Goal: Transaction & Acquisition: Book appointment/travel/reservation

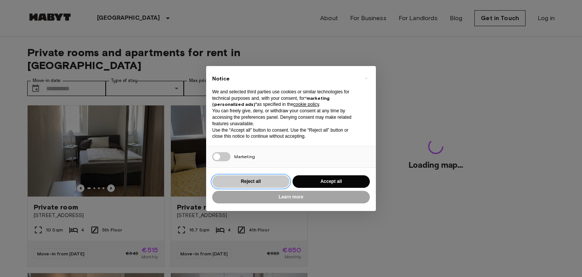
click at [249, 182] on button "Reject all" at bounding box center [250, 181] width 77 height 13
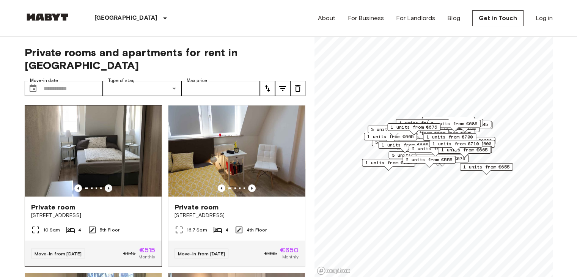
click at [108, 184] on icon "Previous image" at bounding box center [109, 188] width 8 height 8
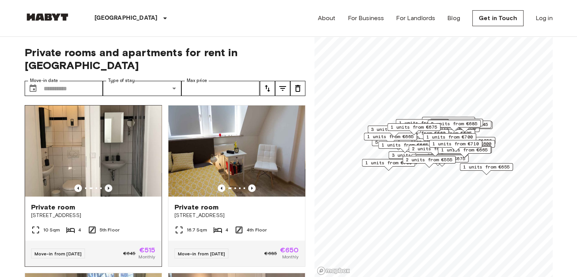
click at [108, 184] on icon "Previous image" at bounding box center [109, 188] width 8 height 8
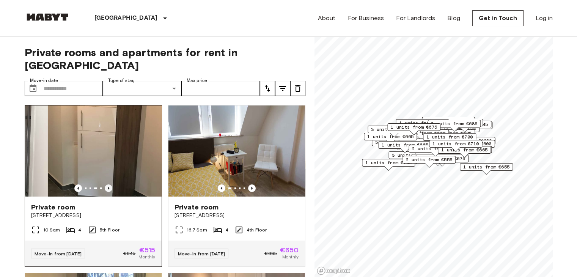
click at [108, 184] on icon "Previous image" at bounding box center [109, 188] width 8 height 8
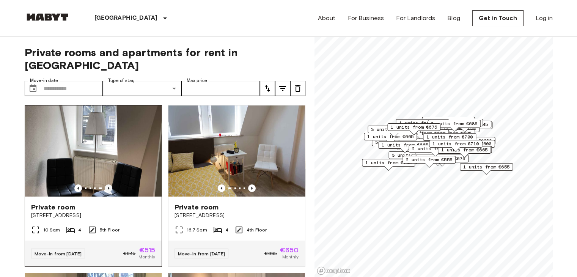
click at [108, 184] on icon "Previous image" at bounding box center [109, 188] width 8 height 8
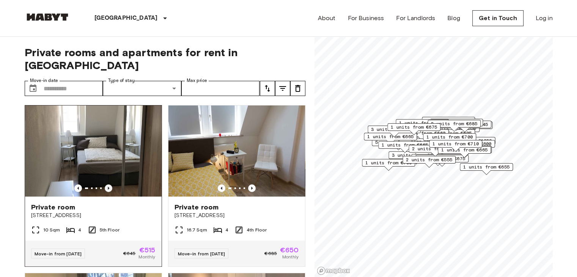
click at [108, 184] on icon "Previous image" at bounding box center [109, 188] width 8 height 8
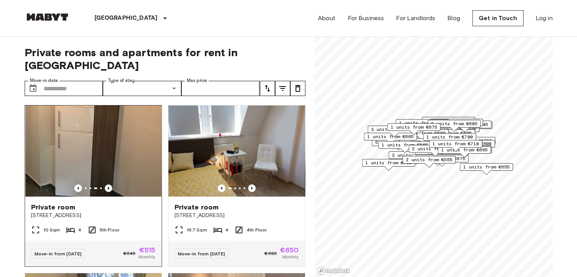
click at [108, 184] on icon "Previous image" at bounding box center [109, 188] width 8 height 8
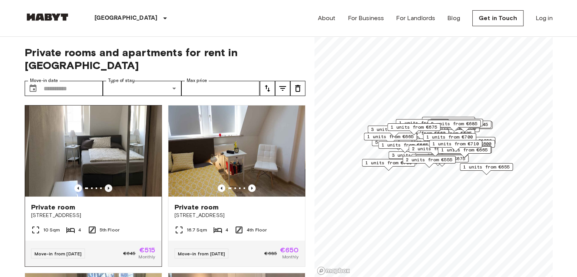
click at [108, 184] on icon "Previous image" at bounding box center [109, 188] width 8 height 8
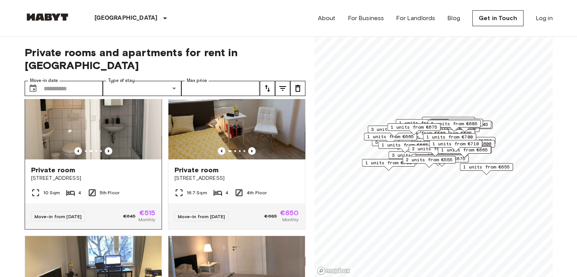
scroll to position [38, 0]
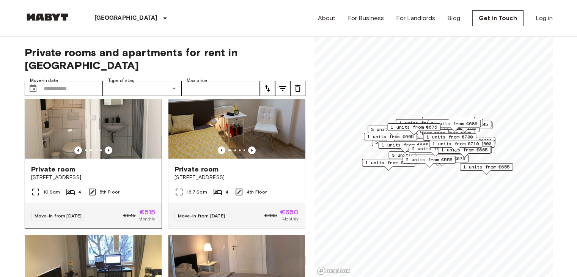
click at [126, 117] on img at bounding box center [93, 112] width 136 height 91
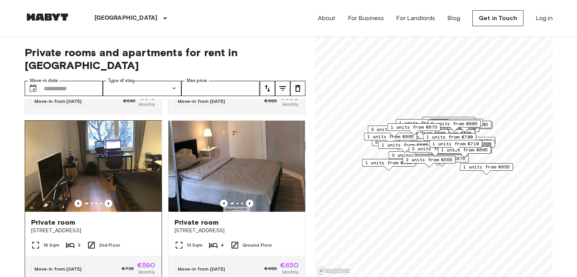
scroll to position [152, 0]
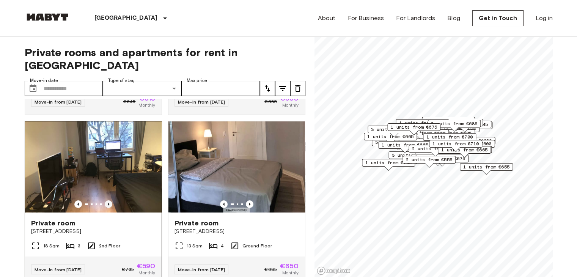
click at [105, 200] on icon "Previous image" at bounding box center [109, 204] width 8 height 8
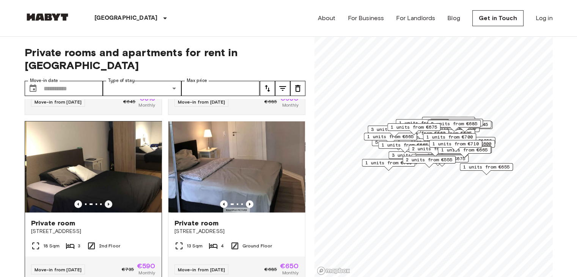
click at [105, 200] on icon "Previous image" at bounding box center [109, 204] width 8 height 8
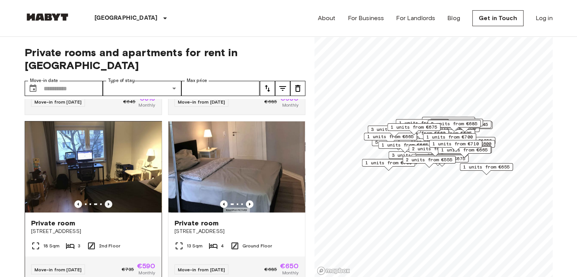
click at [105, 200] on icon "Previous image" at bounding box center [109, 204] width 8 height 8
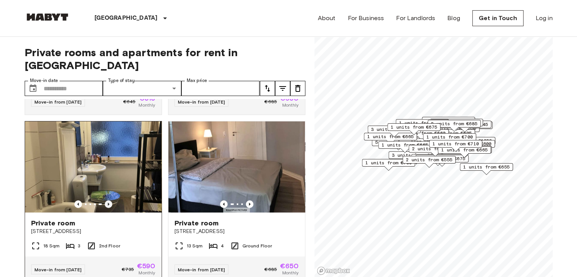
click at [105, 200] on icon "Previous image" at bounding box center [109, 204] width 8 height 8
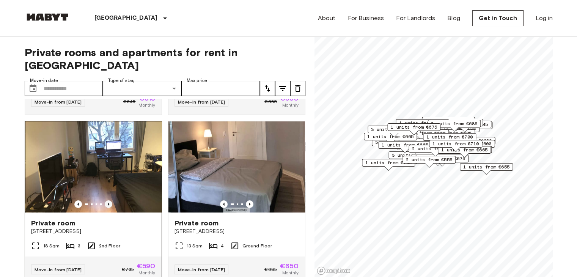
click at [105, 200] on icon "Previous image" at bounding box center [109, 204] width 8 height 8
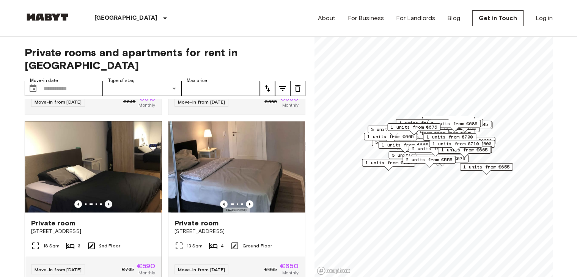
click at [105, 200] on icon "Previous image" at bounding box center [109, 204] width 8 height 8
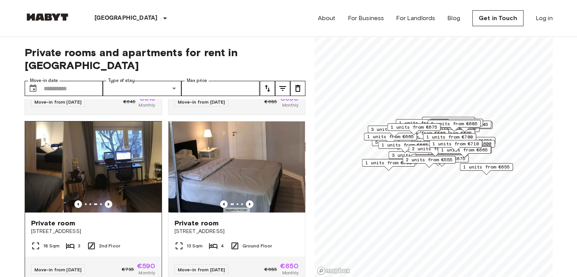
click at [105, 200] on icon "Previous image" at bounding box center [109, 204] width 8 height 8
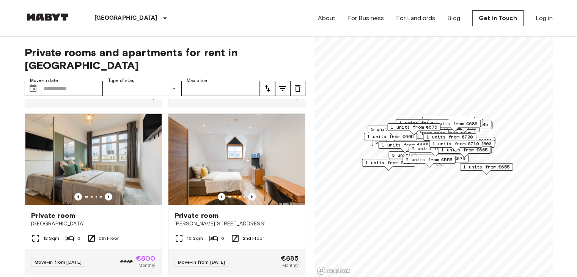
scroll to position [1316, 0]
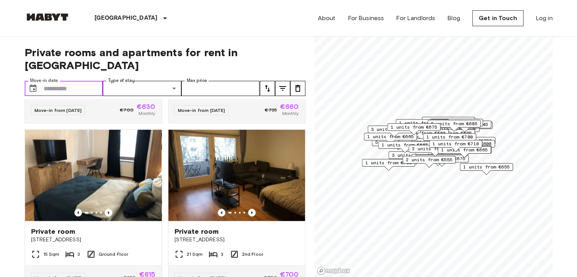
click at [76, 81] on input "Move-in date" at bounding box center [74, 88] width 60 height 15
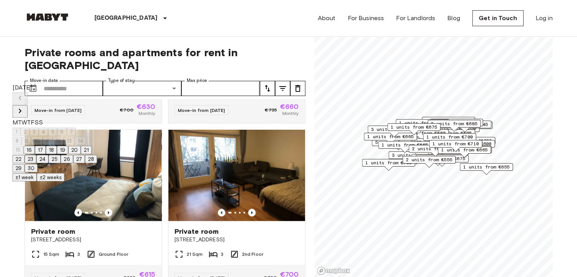
click at [25, 106] on icon "Next month" at bounding box center [20, 110] width 9 height 9
click at [20, 128] on button "1" at bounding box center [17, 131] width 8 height 8
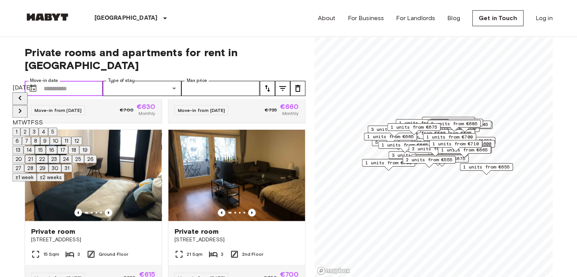
type input "**********"
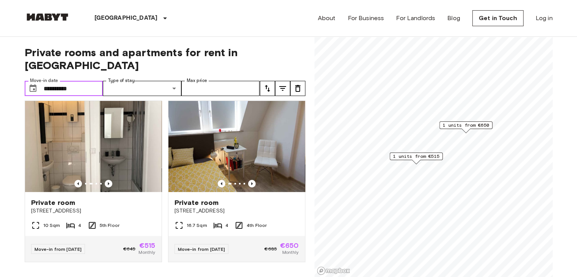
scroll to position [1, 0]
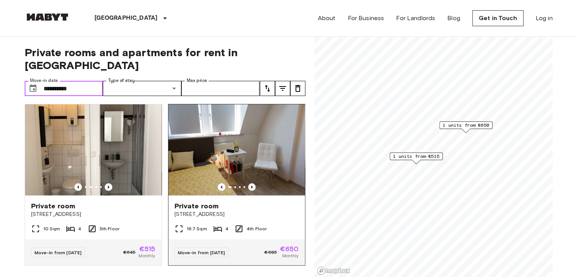
click at [248, 183] on icon "Previous image" at bounding box center [252, 187] width 8 height 8
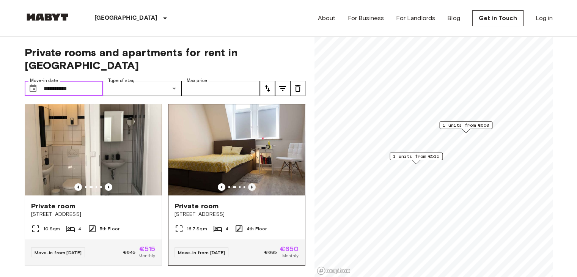
click at [248, 183] on icon "Previous image" at bounding box center [252, 187] width 8 height 8
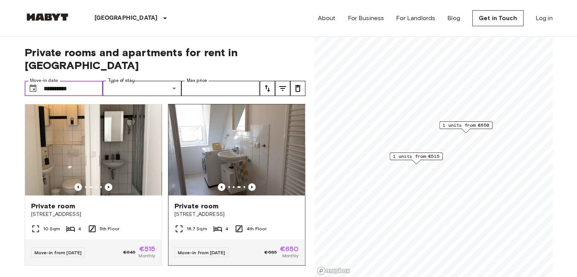
click at [248, 183] on icon "Previous image" at bounding box center [252, 187] width 8 height 8
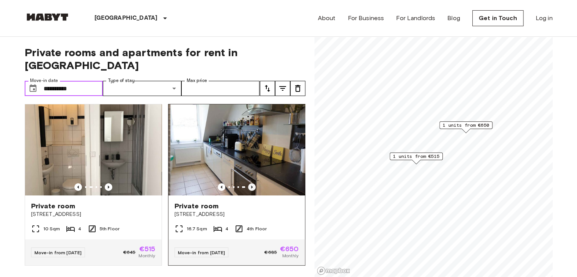
click at [248, 183] on icon "Previous image" at bounding box center [252, 187] width 8 height 8
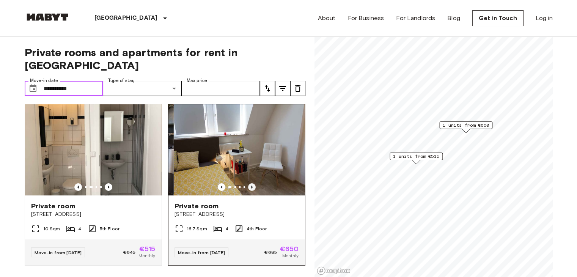
click at [248, 183] on icon "Previous image" at bounding box center [252, 187] width 8 height 8
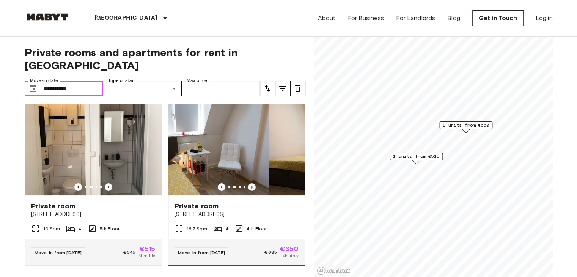
click at [248, 183] on icon "Previous image" at bounding box center [252, 187] width 8 height 8
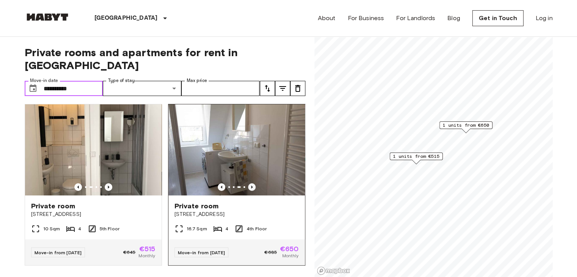
click at [248, 183] on icon "Previous image" at bounding box center [252, 187] width 8 height 8
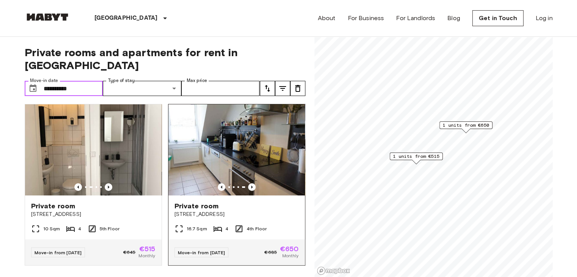
click at [251, 149] on img at bounding box center [236, 149] width 136 height 91
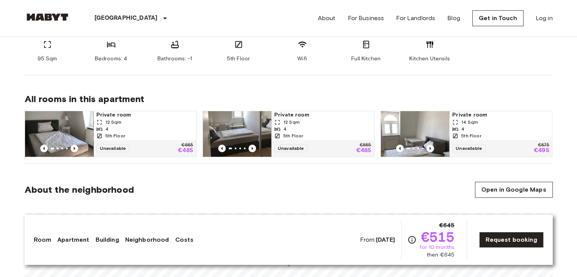
scroll to position [341, 0]
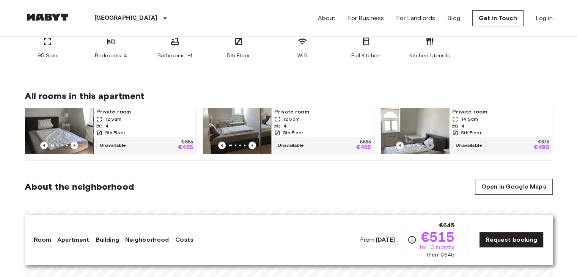
click at [430, 144] on icon "Previous image" at bounding box center [430, 145] width 8 height 8
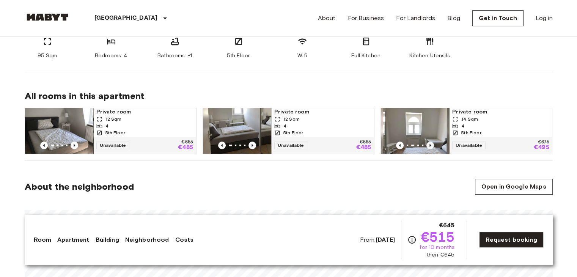
click at [430, 144] on icon "Previous image" at bounding box center [430, 145] width 8 height 8
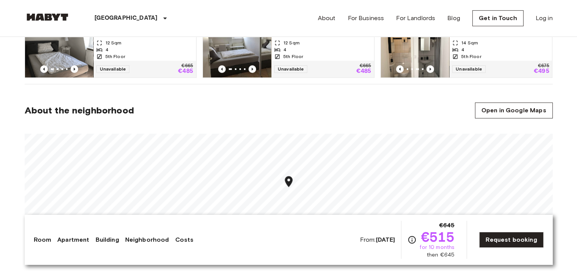
scroll to position [417, 0]
click at [154, 240] on link "Neighborhood" at bounding box center [147, 239] width 44 height 9
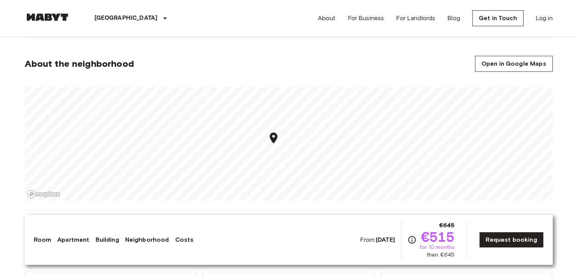
scroll to position [465, 0]
click at [264, 131] on icon "Map marker" at bounding box center [263, 130] width 8 height 11
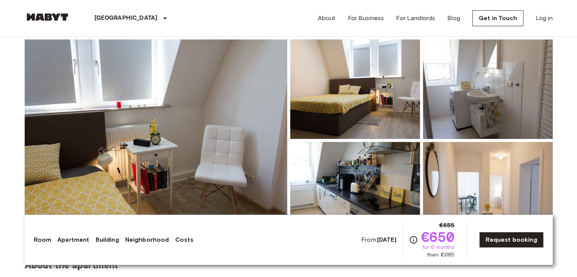
scroll to position [76, 0]
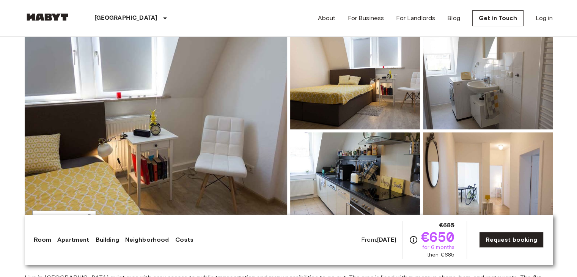
click at [260, 141] on img at bounding box center [156, 131] width 262 height 202
